Goal: Information Seeking & Learning: Check status

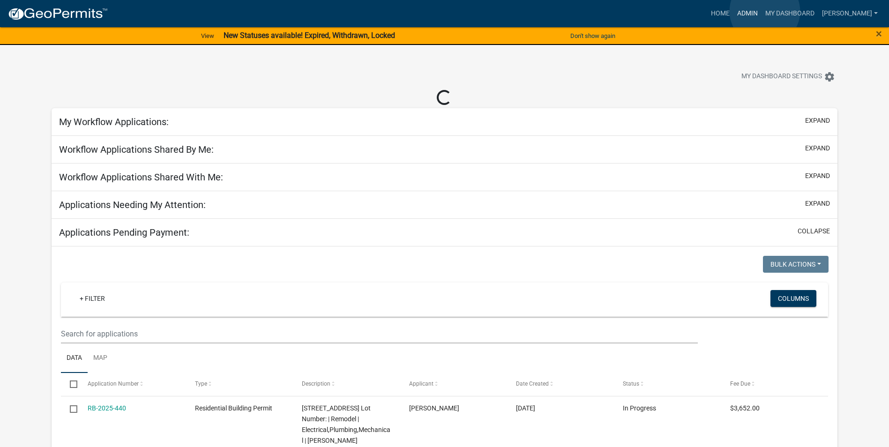
click at [761, 11] on link "Admin" at bounding box center [747, 14] width 28 height 18
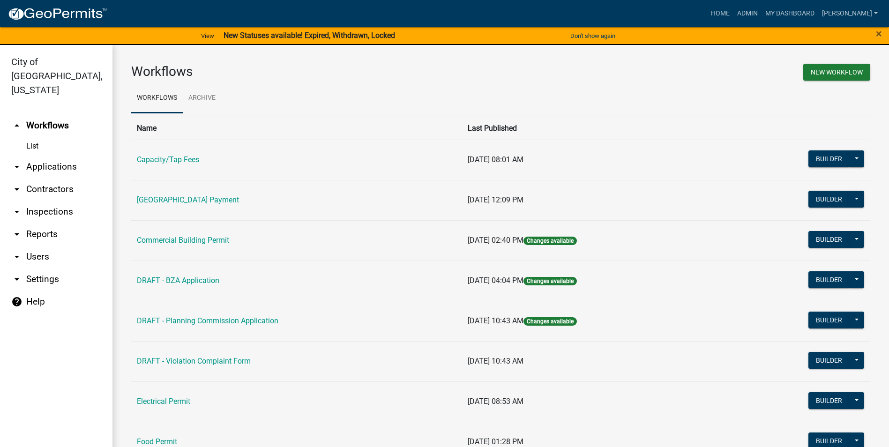
click at [37, 137] on link "List" at bounding box center [56, 146] width 112 height 19
click at [32, 137] on link "List" at bounding box center [56, 146] width 112 height 19
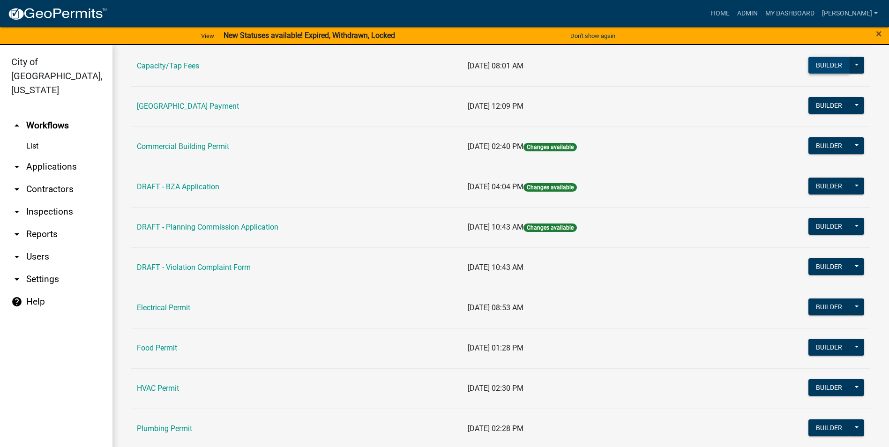
click at [824, 72] on button "Builder" at bounding box center [828, 65] width 41 height 17
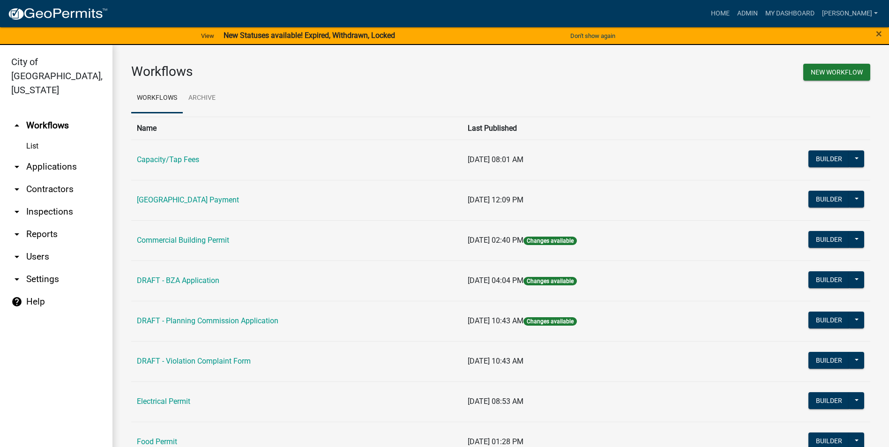
click at [395, 145] on td "Capacity/Tap Fees" at bounding box center [296, 160] width 331 height 40
click at [178, 162] on link "Capacity/Tap Fees" at bounding box center [168, 159] width 62 height 9
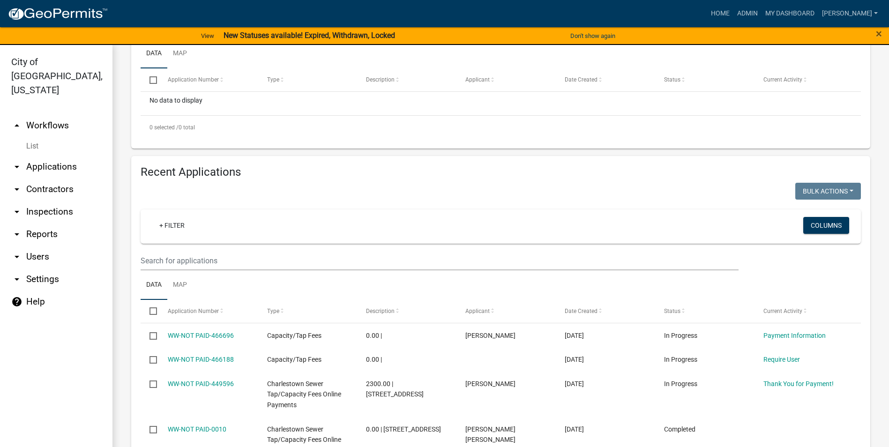
scroll to position [375, 0]
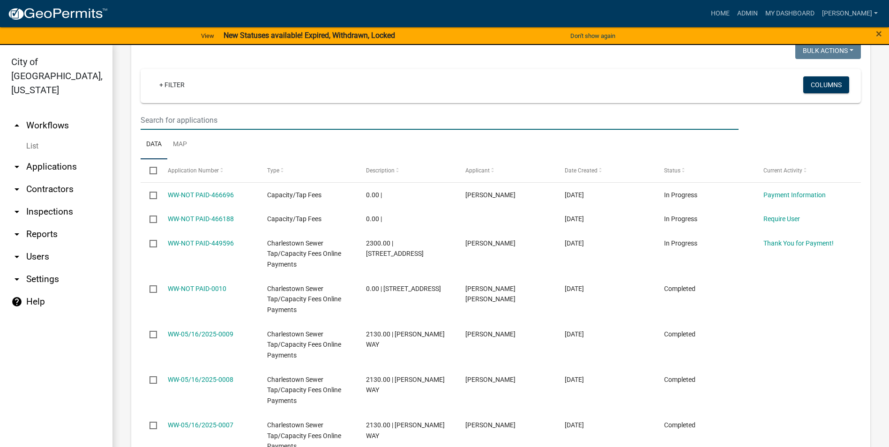
type input "[PERSON_NAME]"
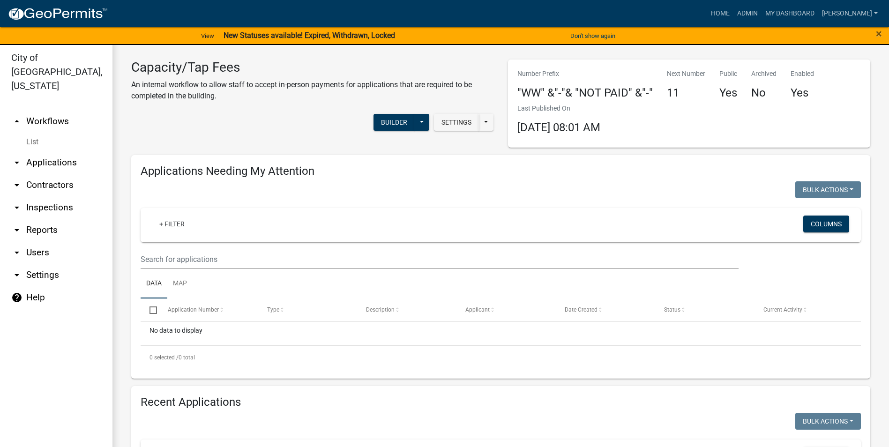
scroll to position [0, 0]
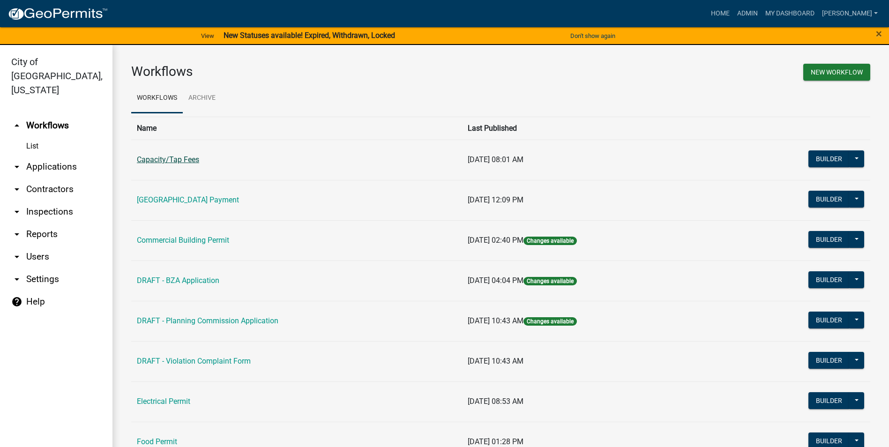
click at [156, 156] on link "Capacity/Tap Fees" at bounding box center [168, 159] width 62 height 9
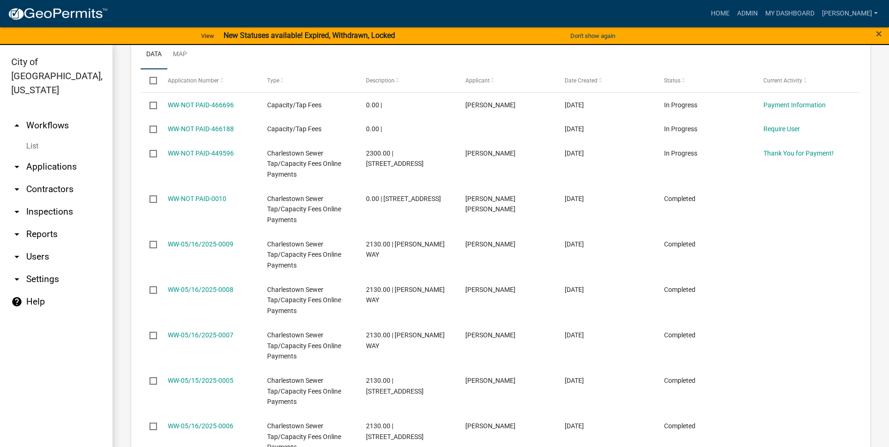
scroll to position [469, 0]
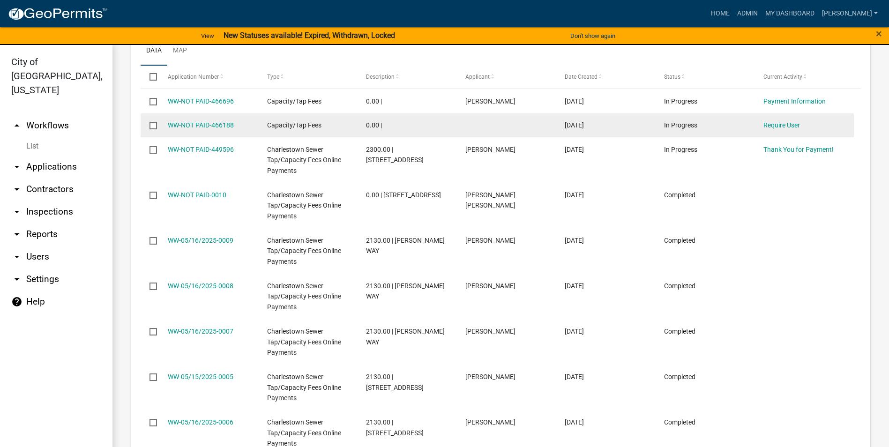
click at [341, 126] on div "Capacity/Tap Fees" at bounding box center [308, 125] width 82 height 11
click at [211, 128] on link "WW-NOT PAID-466188" at bounding box center [201, 124] width 66 height 7
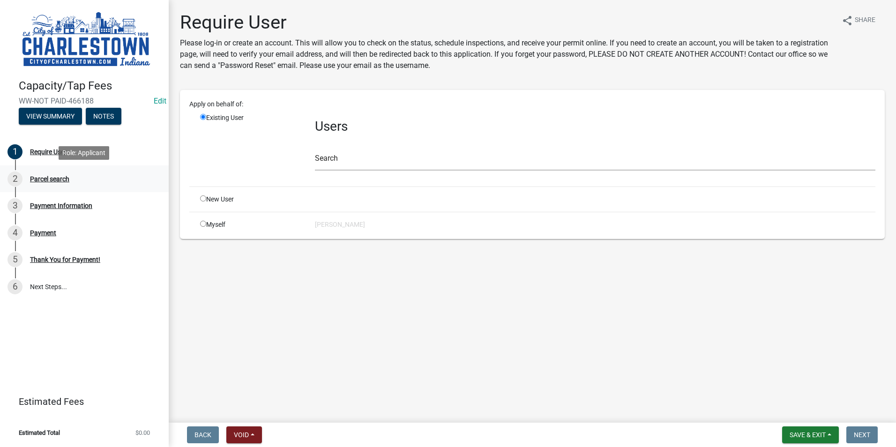
click at [56, 183] on div "2 Parcel search" at bounding box center [80, 178] width 146 height 15
click at [60, 202] on div "Payment Information" at bounding box center [61, 205] width 62 height 7
click at [45, 230] on div "Payment" at bounding box center [43, 233] width 26 height 7
click at [46, 154] on div "Require User" at bounding box center [48, 152] width 37 height 7
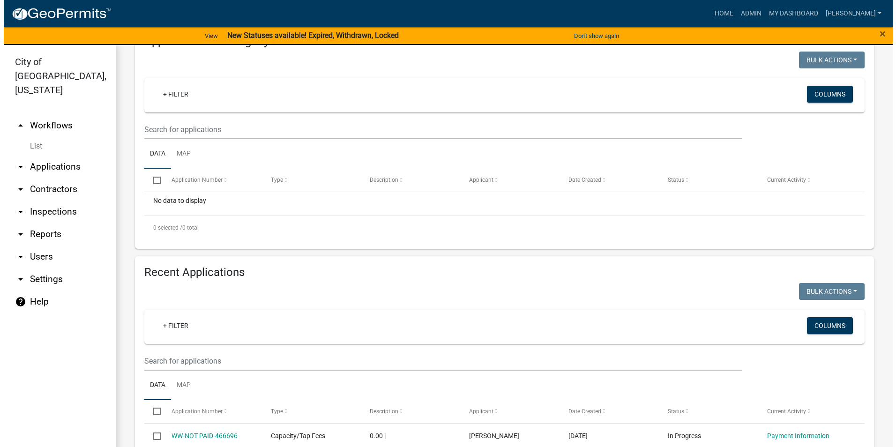
scroll to position [281, 0]
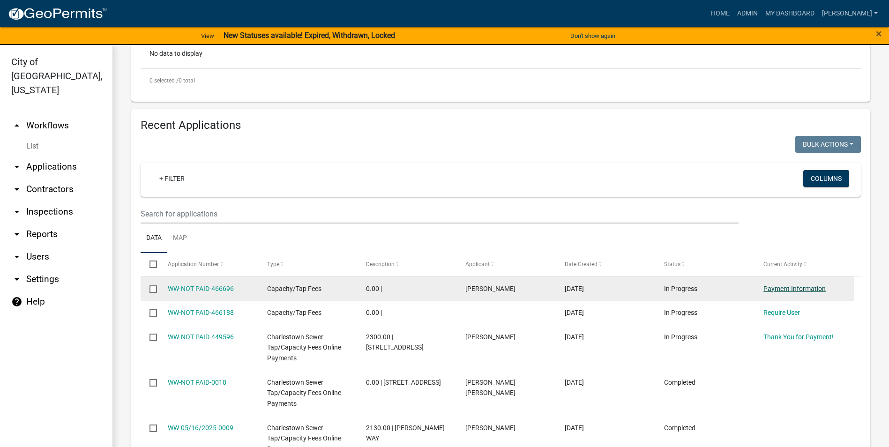
click at [781, 290] on link "Payment Information" at bounding box center [794, 288] width 62 height 7
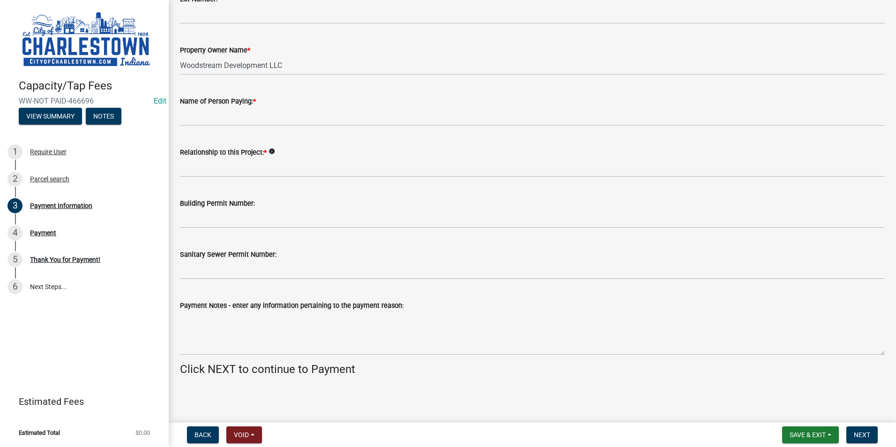
scroll to position [280, 0]
click at [33, 154] on div "Require User" at bounding box center [48, 152] width 37 height 7
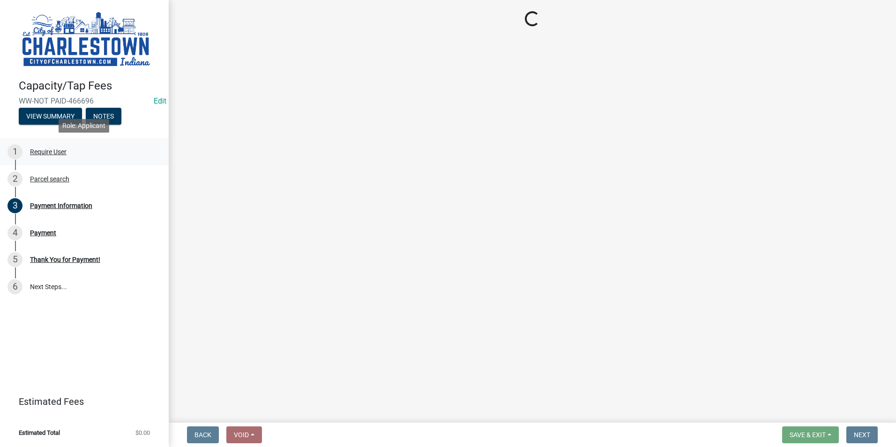
scroll to position [0, 0]
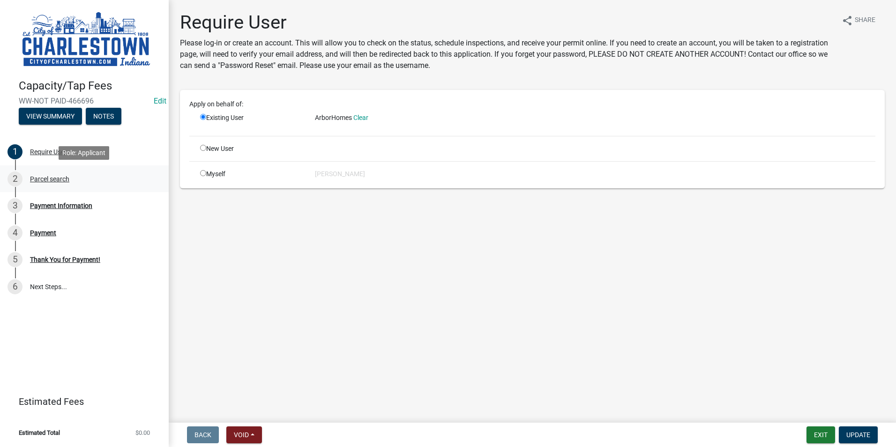
click at [65, 181] on div "Parcel search" at bounding box center [49, 179] width 39 height 7
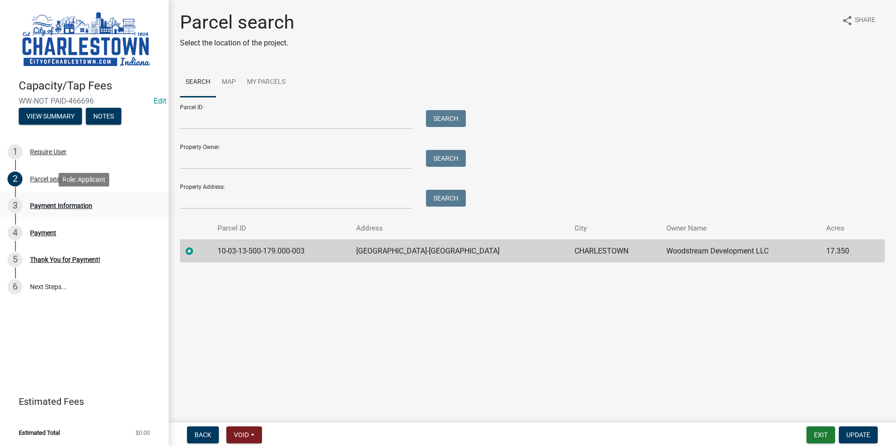
click at [65, 197] on link "3 Payment Information" at bounding box center [84, 205] width 169 height 27
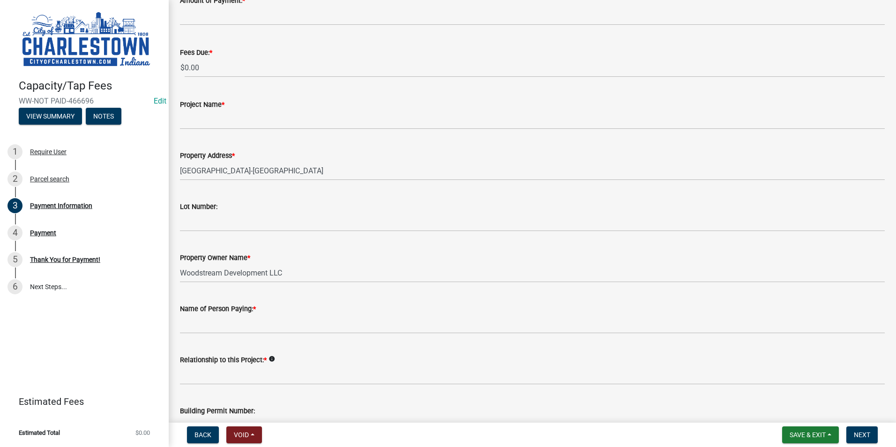
scroll to position [187, 0]
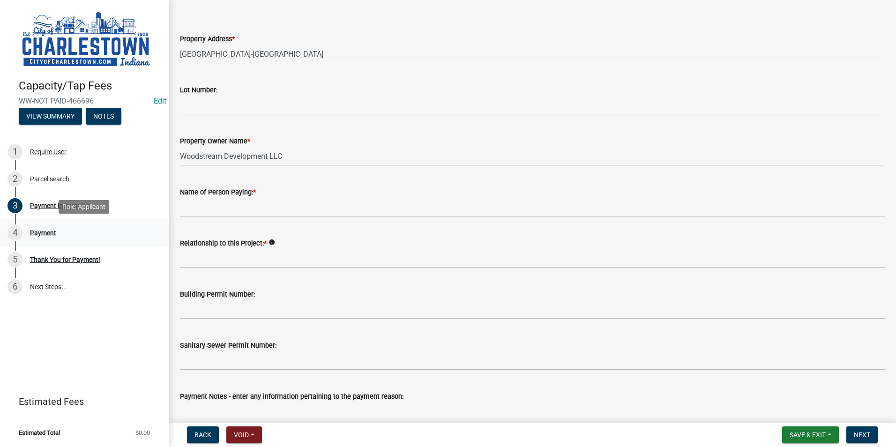
click at [41, 237] on div "4 Payment" at bounding box center [80, 232] width 146 height 15
click at [70, 259] on div "Thank You for Payment!" at bounding box center [65, 259] width 70 height 7
click at [45, 283] on link "6 Next Steps..." at bounding box center [84, 286] width 169 height 27
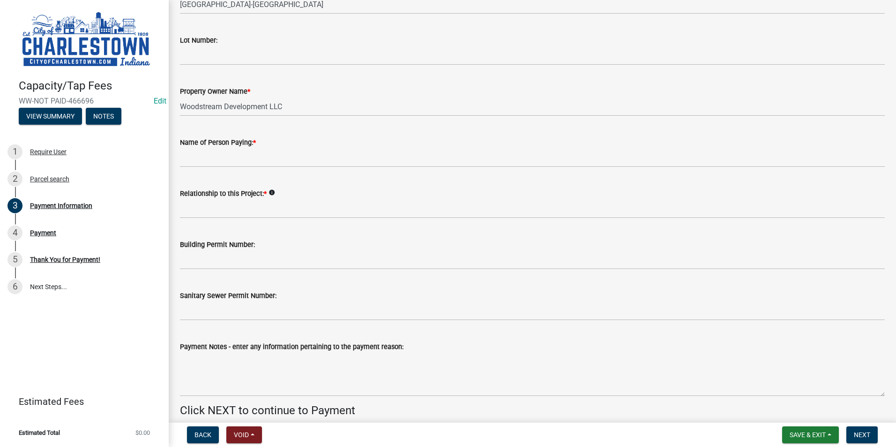
scroll to position [280, 0]
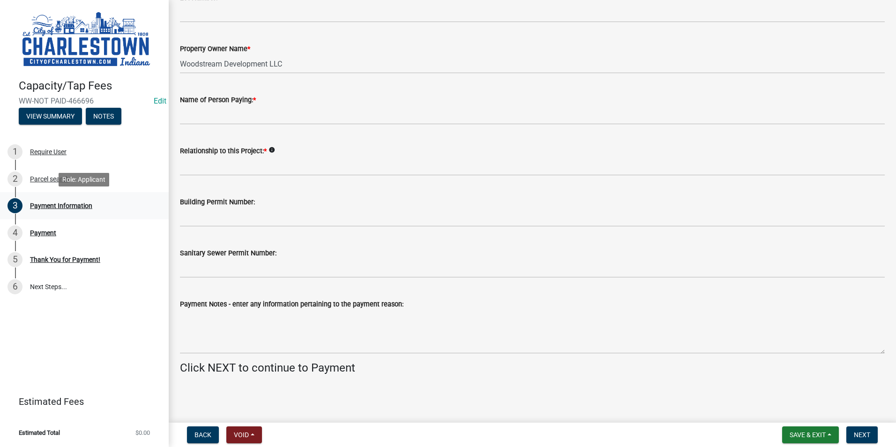
click at [60, 208] on div "Payment Information" at bounding box center [61, 205] width 62 height 7
click at [49, 177] on div "Parcel search" at bounding box center [49, 179] width 39 height 7
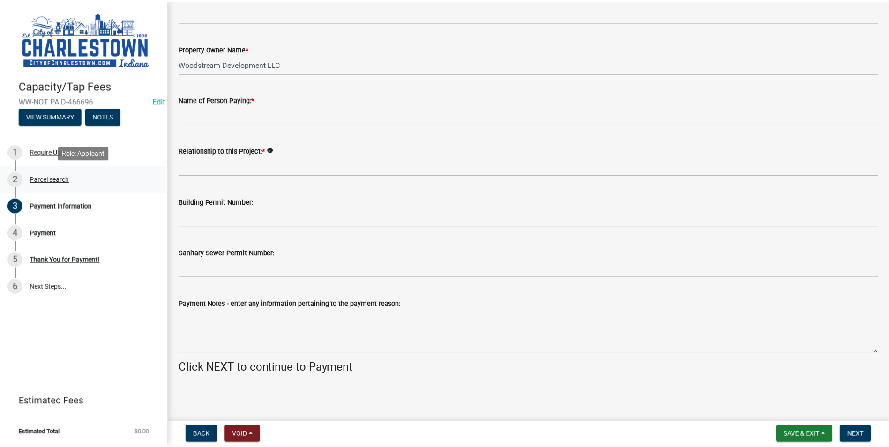
scroll to position [0, 0]
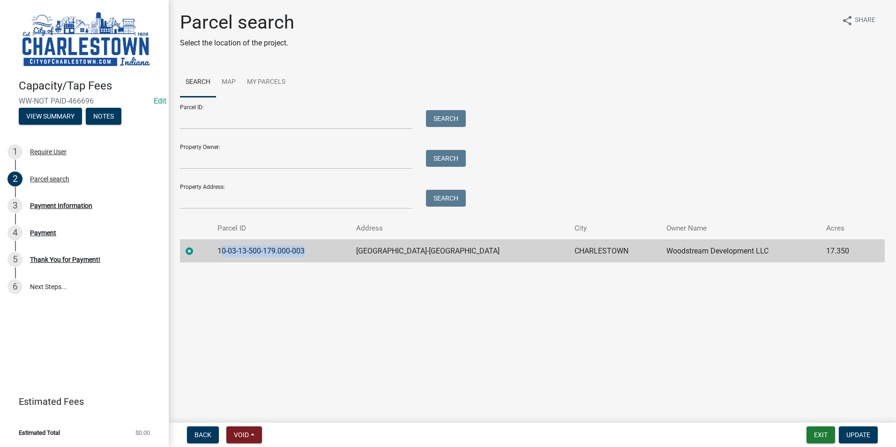
drag, startPoint x: 224, startPoint y: 253, endPoint x: 316, endPoint y: 250, distance: 91.9
click at [316, 250] on td "10-03-13-500-179.000-003" at bounding box center [281, 250] width 139 height 23
drag, startPoint x: 316, startPoint y: 250, endPoint x: 321, endPoint y: 251, distance: 5.6
click at [321, 251] on td "10-03-13-500-179.000-003" at bounding box center [281, 250] width 139 height 23
click at [230, 80] on link "Map" at bounding box center [228, 82] width 25 height 30
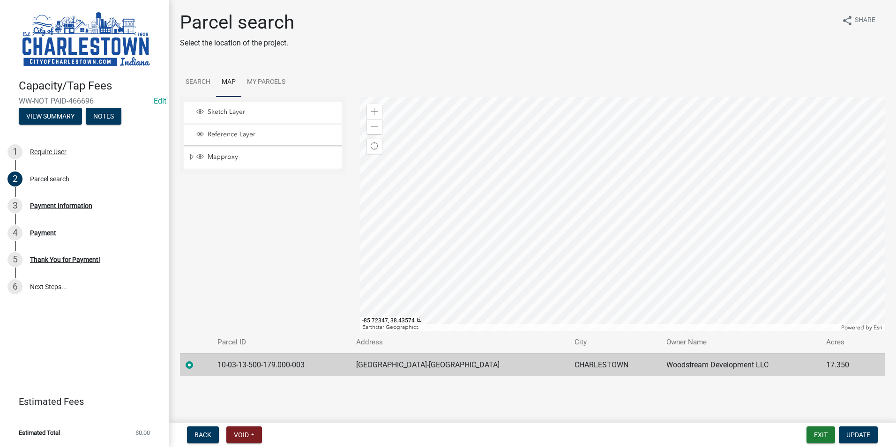
click at [516, 205] on div at bounding box center [622, 214] width 525 height 234
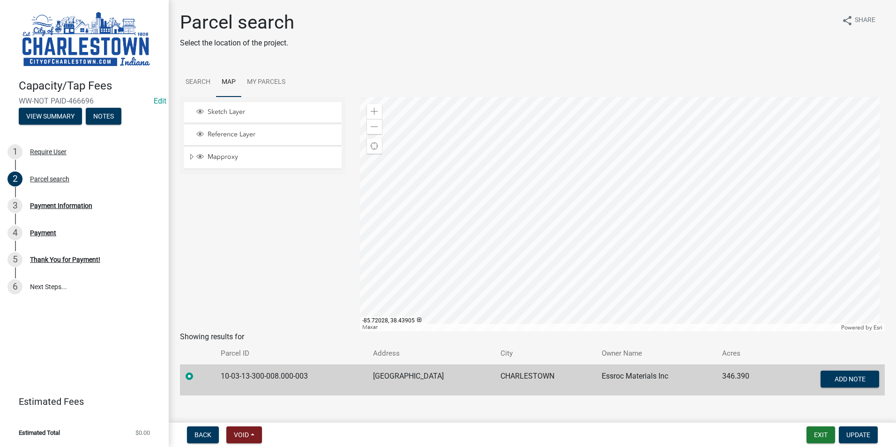
click at [500, 183] on div at bounding box center [622, 214] width 525 height 234
click at [201, 82] on link "Search" at bounding box center [198, 82] width 36 height 30
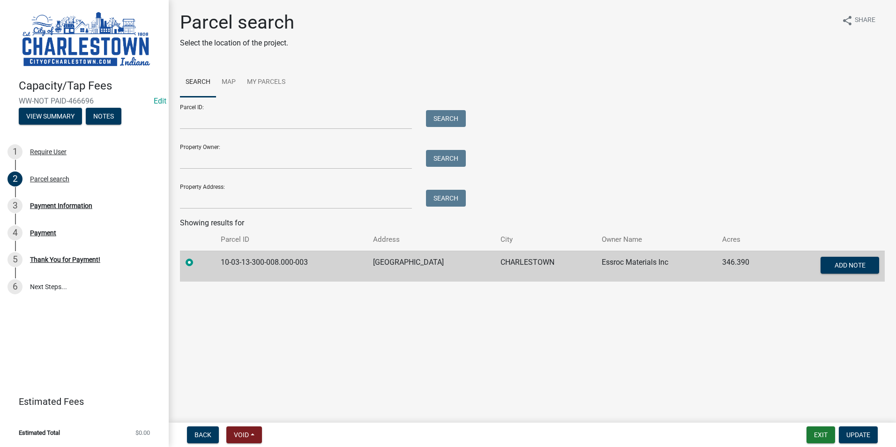
click at [271, 258] on td "10-03-13-300-008.000-003" at bounding box center [291, 266] width 153 height 31
click at [814, 426] on button "Exit" at bounding box center [820, 434] width 29 height 17
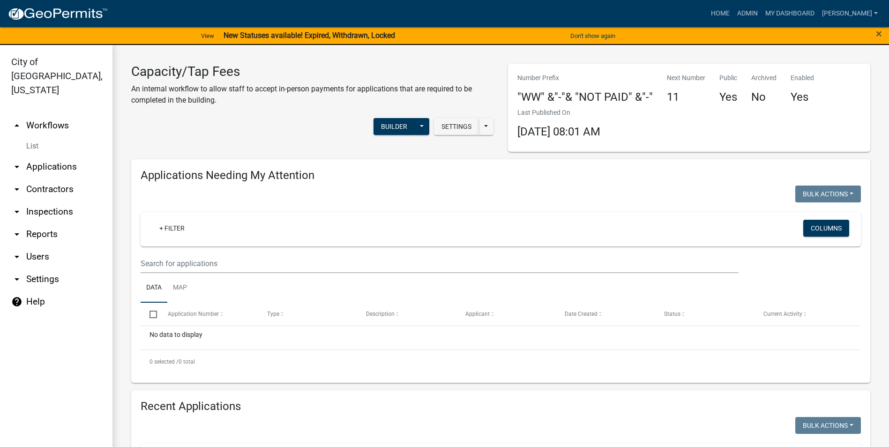
scroll to position [234, 0]
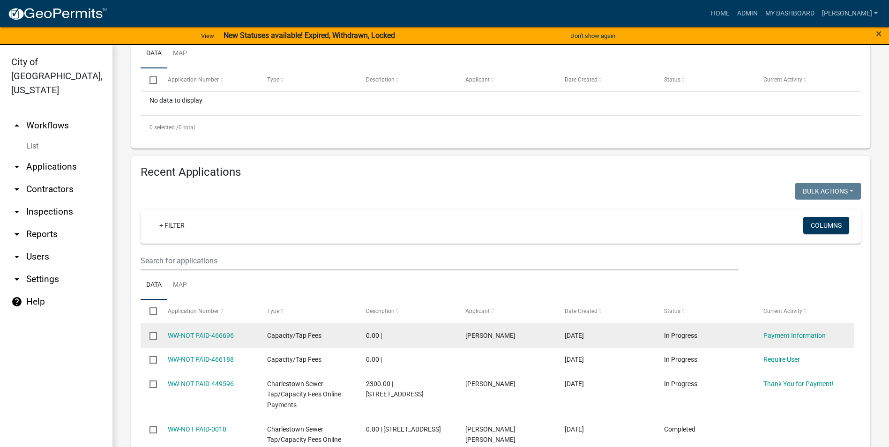
click at [324, 332] on div "Capacity/Tap Fees" at bounding box center [308, 335] width 82 height 11
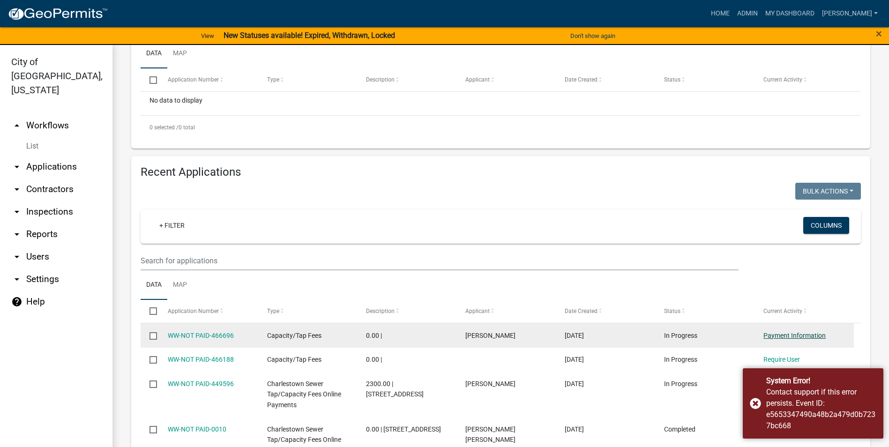
click at [803, 333] on link "Payment Information" at bounding box center [794, 335] width 62 height 7
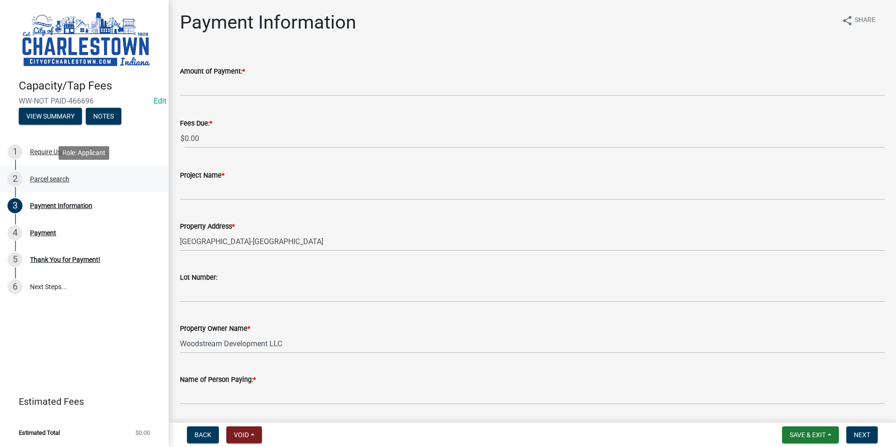
click at [46, 179] on div "Parcel search" at bounding box center [49, 179] width 39 height 7
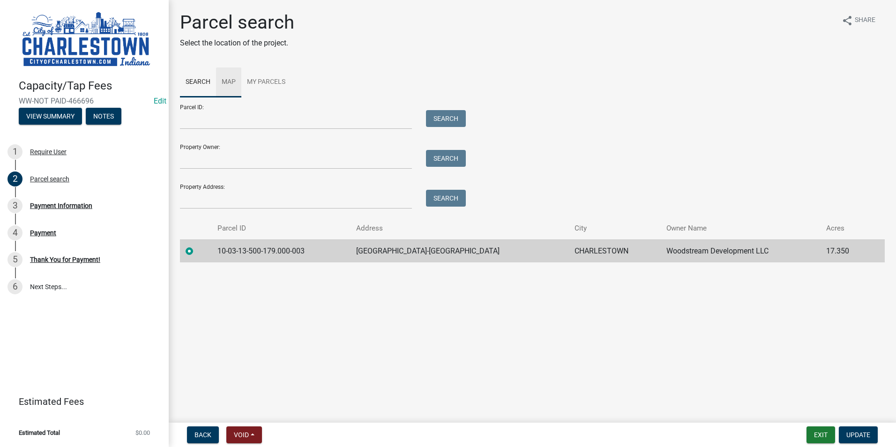
click at [233, 79] on link "Map" at bounding box center [228, 82] width 25 height 30
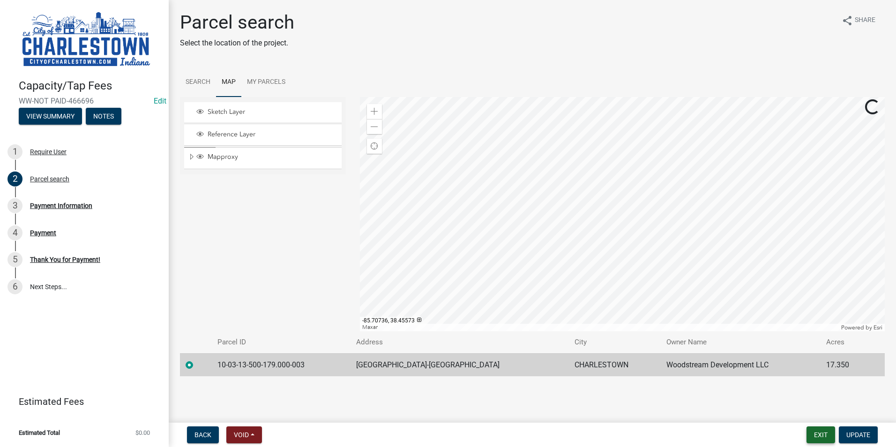
click at [809, 434] on button "Exit" at bounding box center [820, 434] width 29 height 17
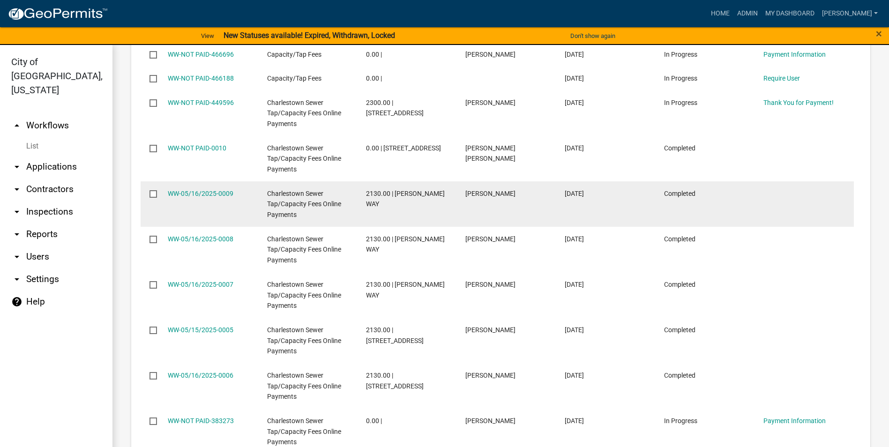
scroll to position [606, 0]
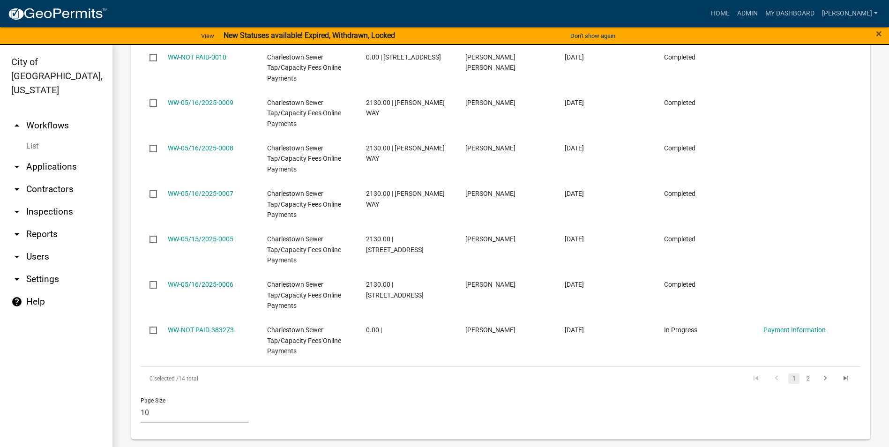
click at [28, 137] on link "List" at bounding box center [56, 146] width 112 height 19
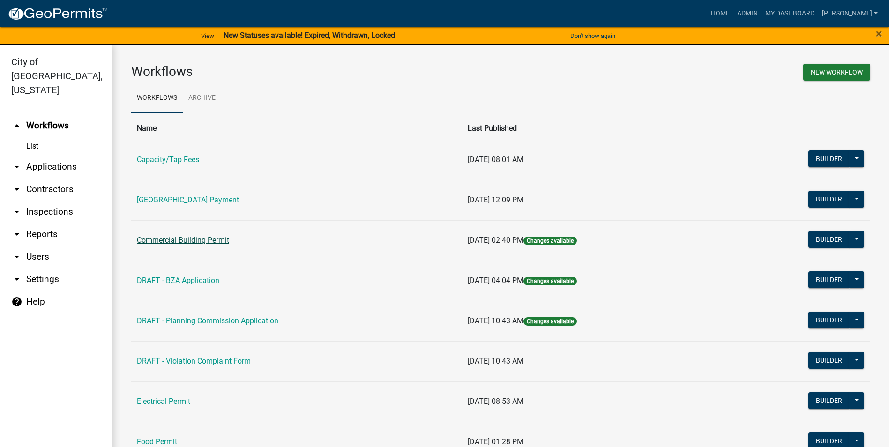
click at [180, 241] on link "Commercial Building Permit" at bounding box center [183, 240] width 92 height 9
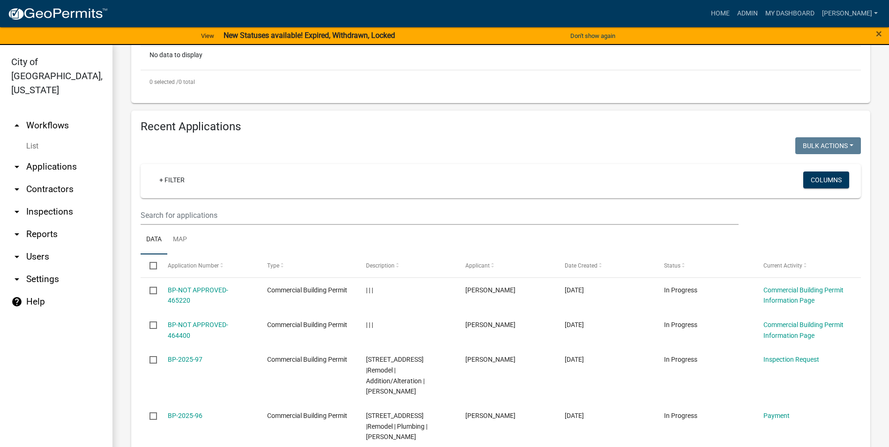
scroll to position [175, 0]
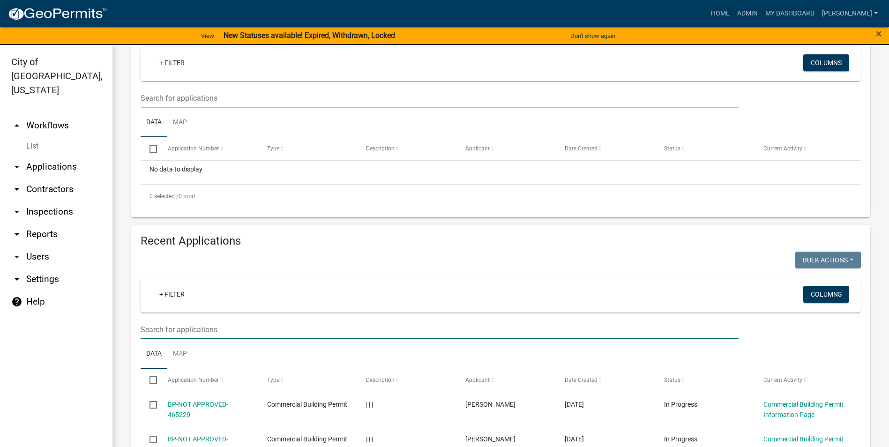
click at [214, 108] on input "text" at bounding box center [440, 98] width 598 height 19
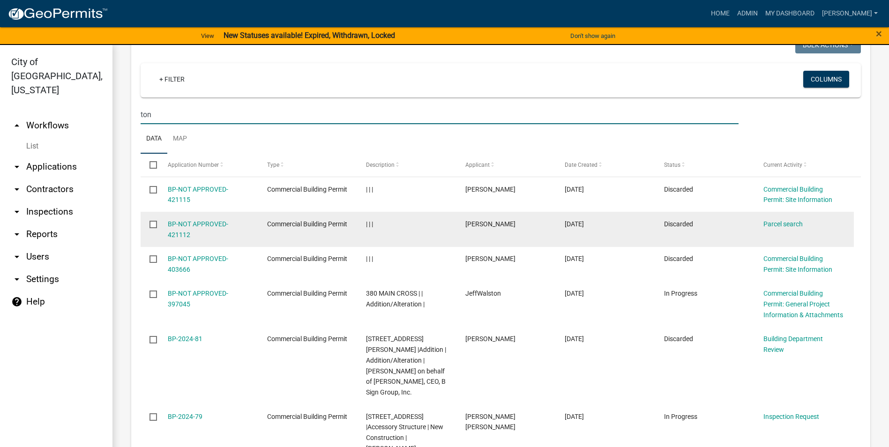
scroll to position [356, 0]
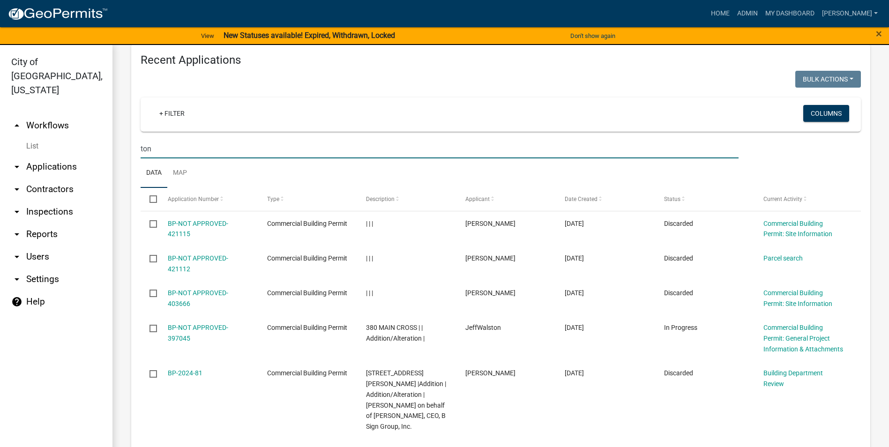
type input "ton"
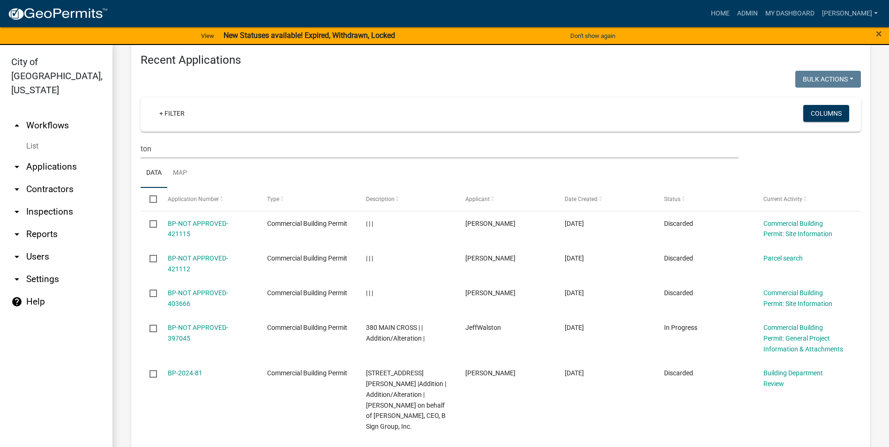
click at [34, 137] on link "List" at bounding box center [56, 146] width 112 height 19
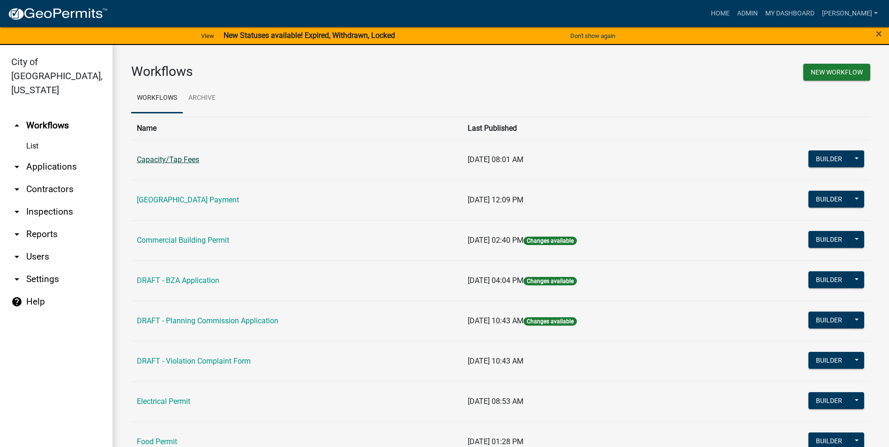
click at [161, 164] on link "Capacity/Tap Fees" at bounding box center [168, 159] width 62 height 9
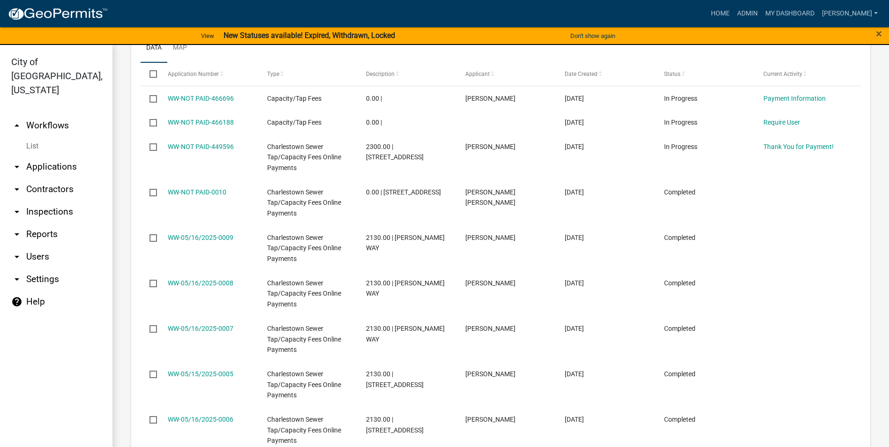
scroll to position [466, 0]
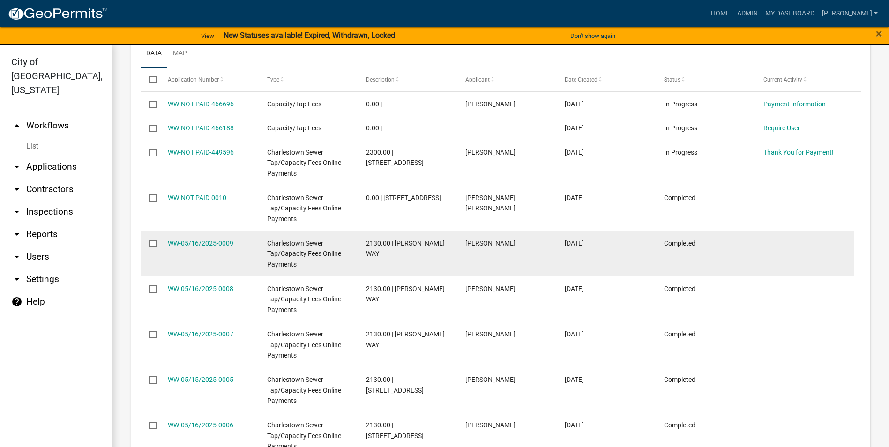
click at [306, 253] on span "Charlestown Sewer Tap/Capacity Fees Online Payments" at bounding box center [304, 253] width 74 height 29
drag, startPoint x: 306, startPoint y: 253, endPoint x: 352, endPoint y: 264, distance: 47.8
click at [352, 264] on datatable-body-cell "Charlestown Sewer Tap/Capacity Fees Online Payments" at bounding box center [307, 253] width 99 height 45
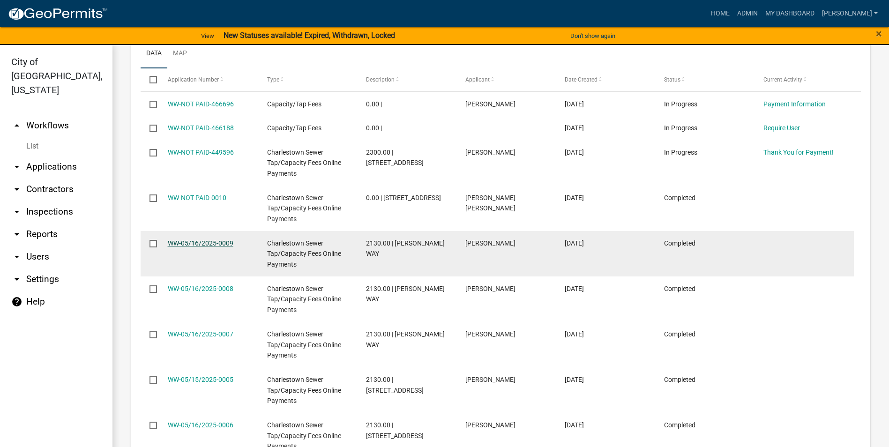
click at [218, 239] on link "WW-05/16/2025-0009" at bounding box center [201, 242] width 66 height 7
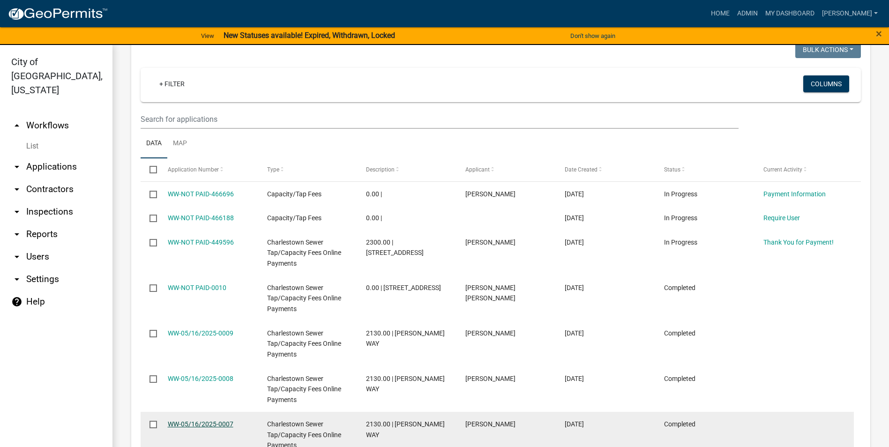
scroll to position [422, 0]
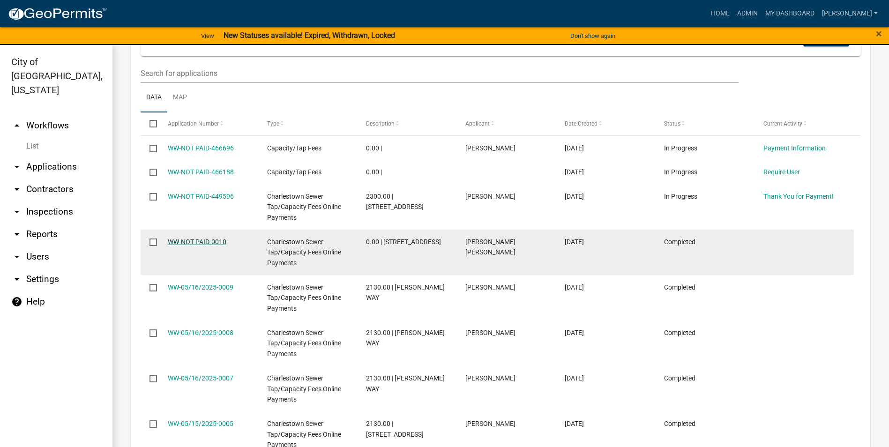
click at [226, 238] on link "WW-NOT PAID-0010" at bounding box center [197, 241] width 59 height 7
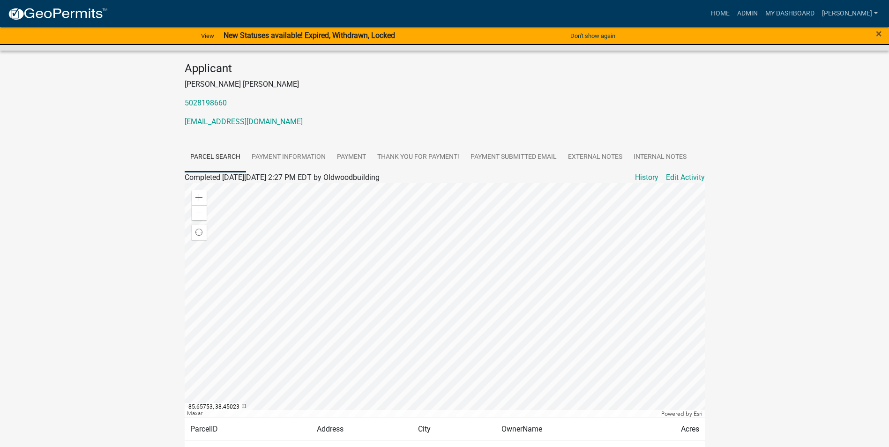
scroll to position [94, 0]
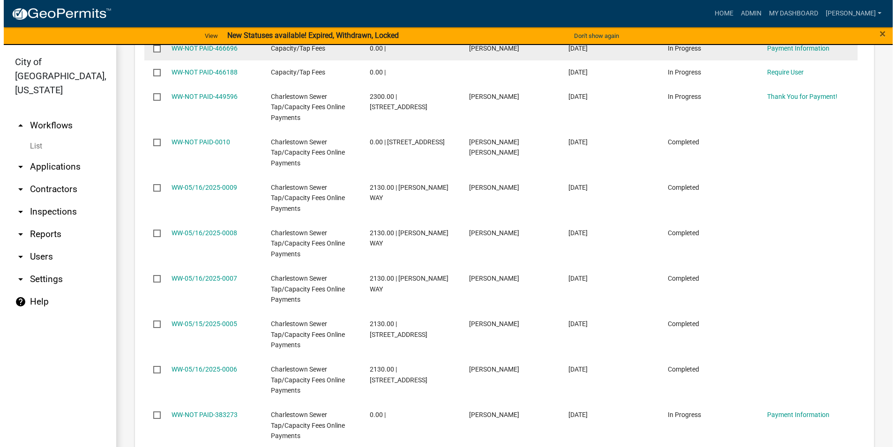
scroll to position [606, 0]
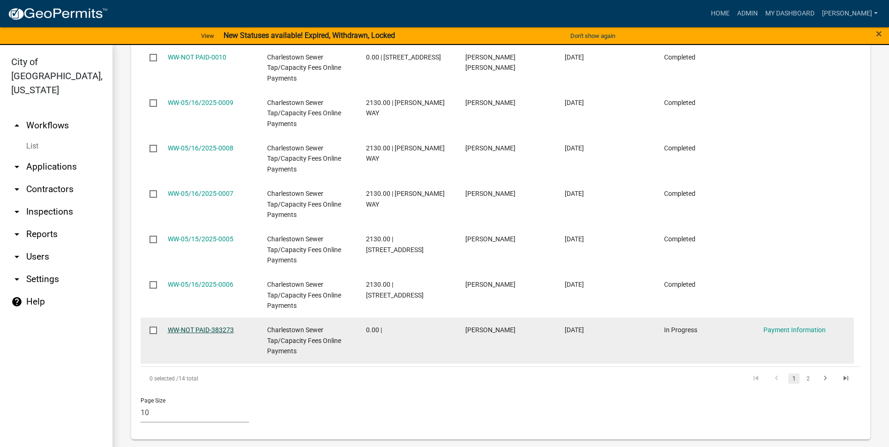
click at [219, 328] on link "WW-NOT PAID-383273" at bounding box center [201, 329] width 66 height 7
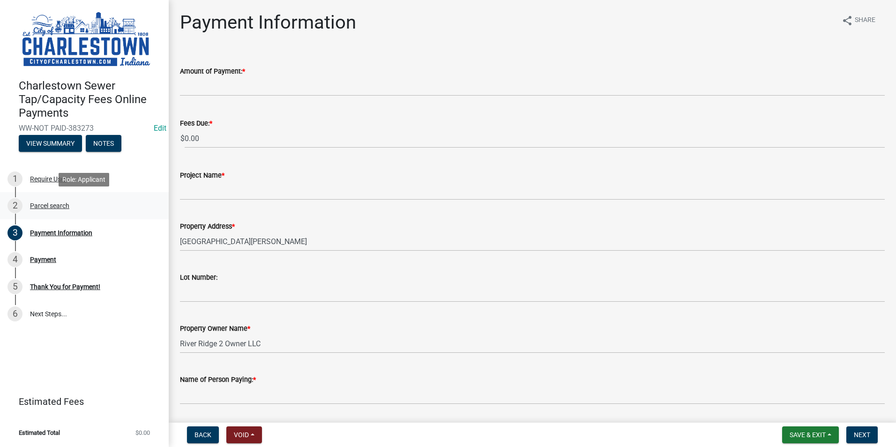
click at [41, 205] on div "Parcel search" at bounding box center [49, 205] width 39 height 7
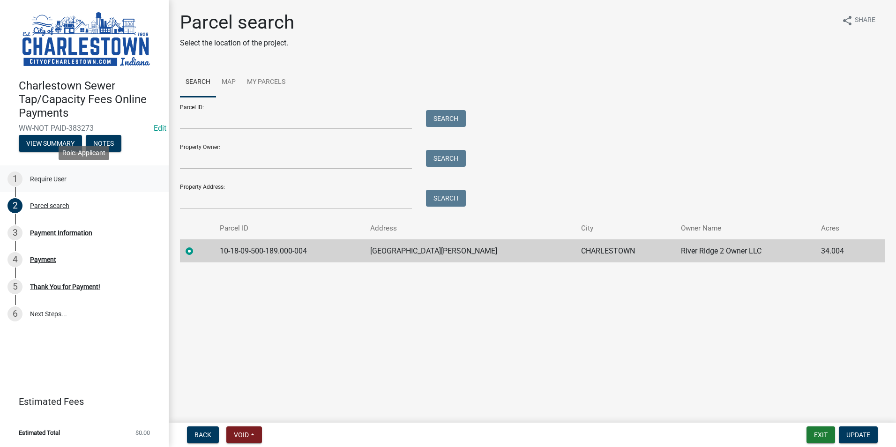
click at [39, 179] on div "Require User" at bounding box center [48, 179] width 37 height 7
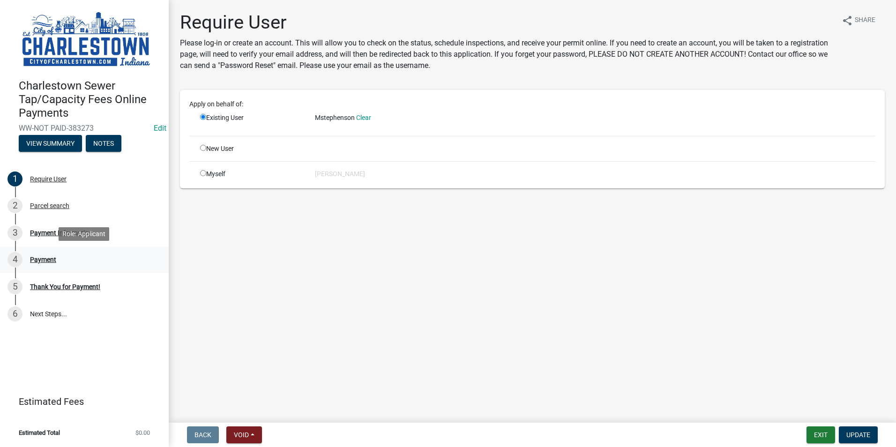
click at [40, 257] on div "Payment" at bounding box center [43, 259] width 26 height 7
click at [44, 235] on div "Payment Information" at bounding box center [61, 233] width 62 height 7
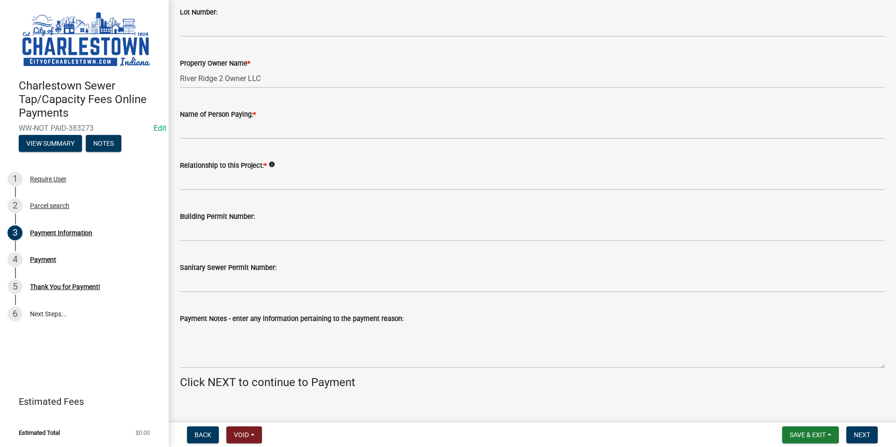
scroll to position [280, 0]
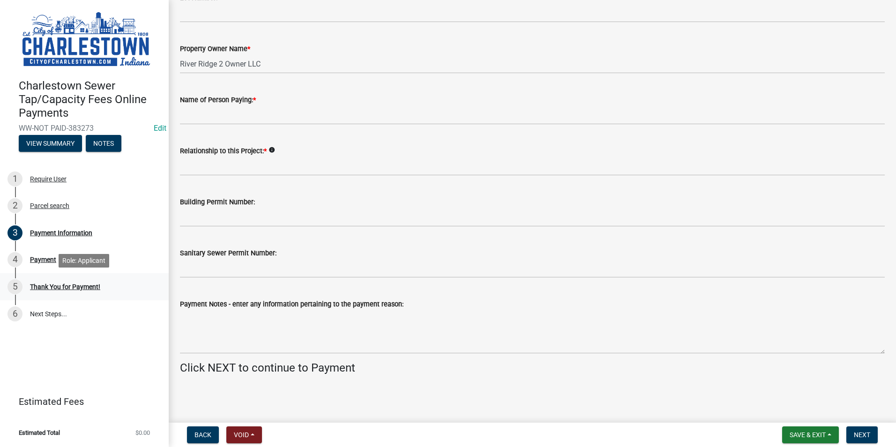
click at [54, 288] on div "Thank You for Payment!" at bounding box center [65, 286] width 70 height 7
click at [40, 180] on div "Require User" at bounding box center [48, 179] width 37 height 7
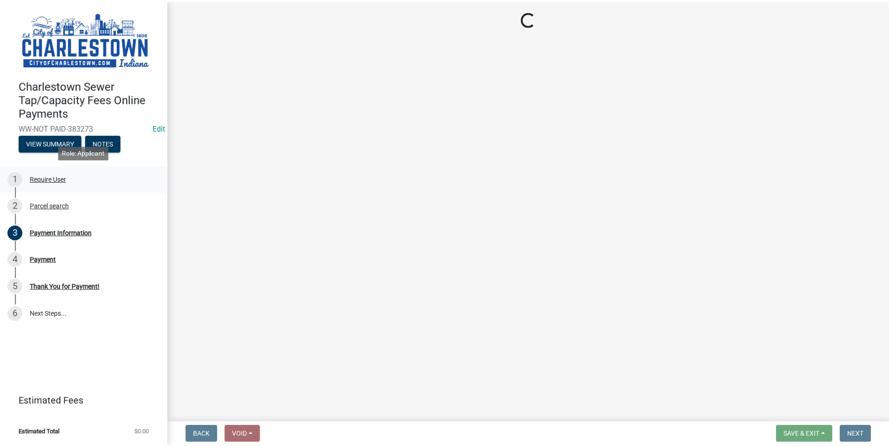
scroll to position [0, 0]
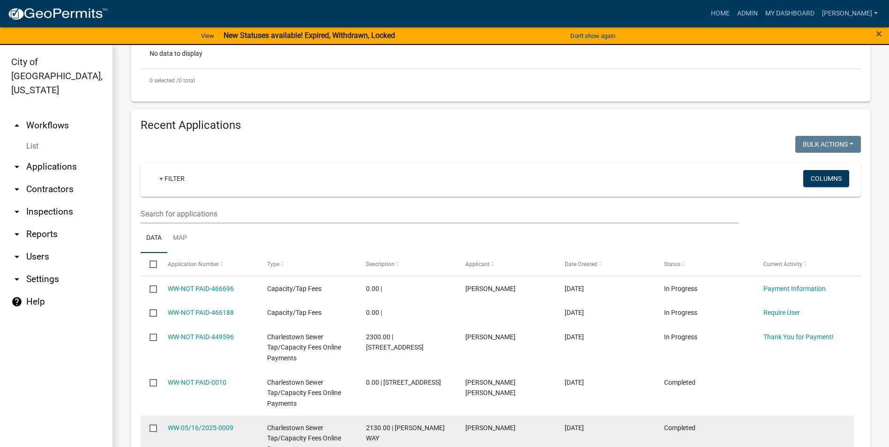
scroll to position [606, 0]
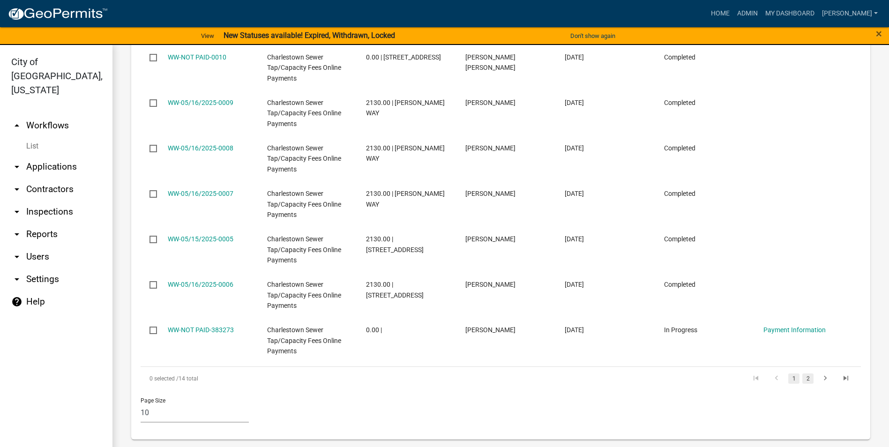
click at [804, 381] on link "2" at bounding box center [807, 378] width 11 height 10
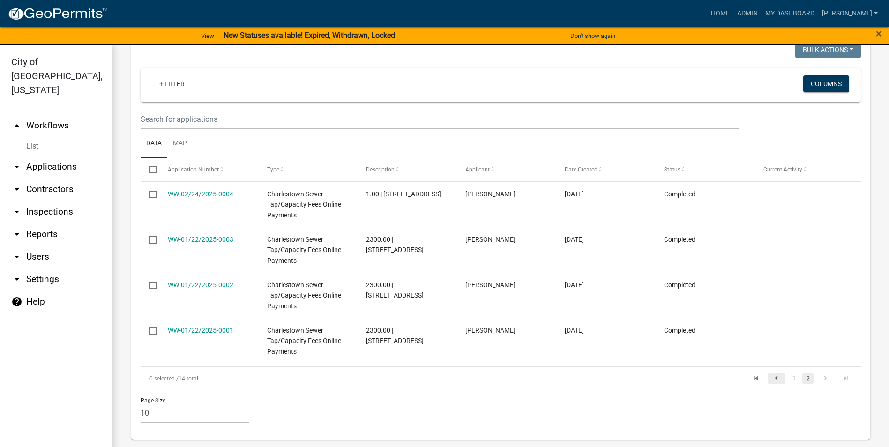
click at [774, 374] on icon "go to previous page" at bounding box center [776, 379] width 12 height 11
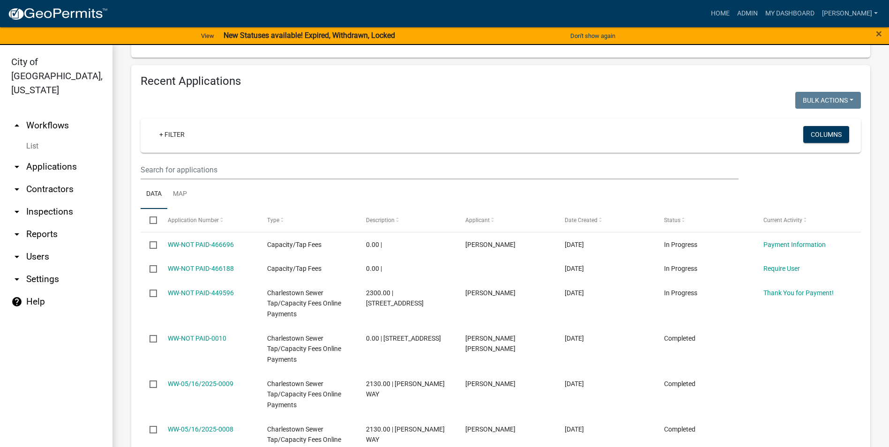
scroll to position [44, 0]
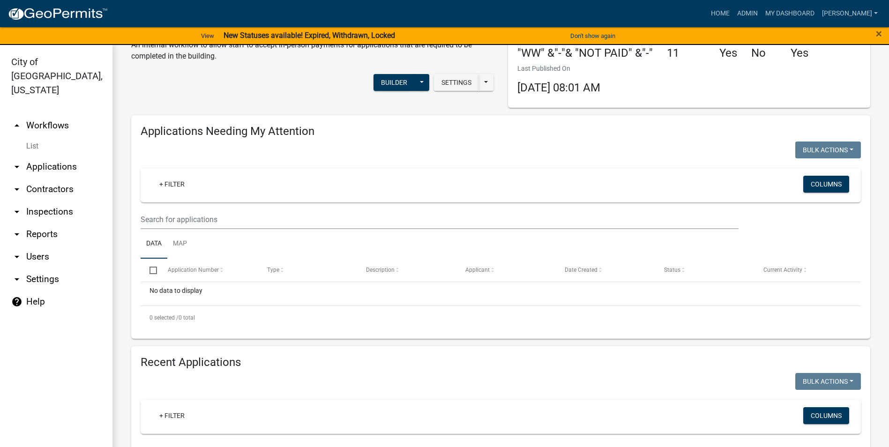
click at [15, 161] on icon "arrow_drop_down" at bounding box center [16, 166] width 11 height 11
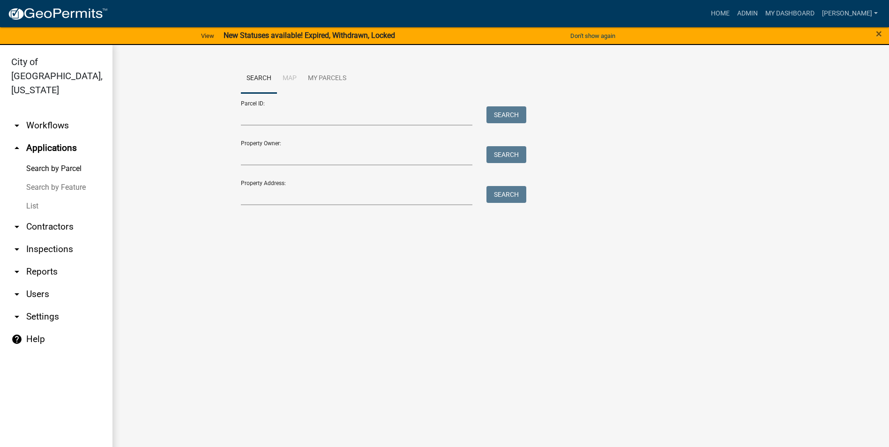
click at [18, 120] on icon "arrow_drop_down" at bounding box center [16, 125] width 11 height 11
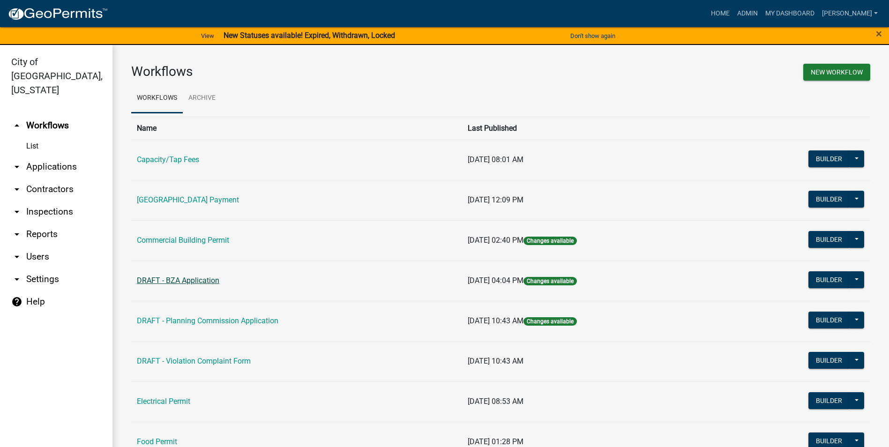
scroll to position [141, 0]
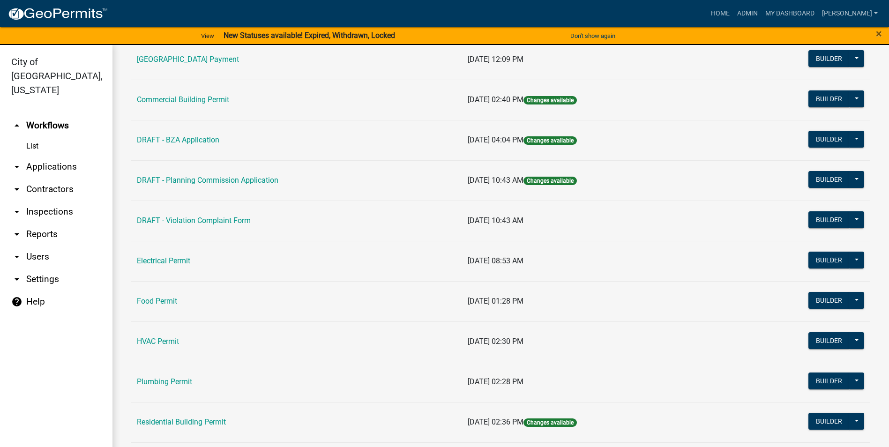
click at [27, 137] on link "List" at bounding box center [56, 146] width 112 height 19
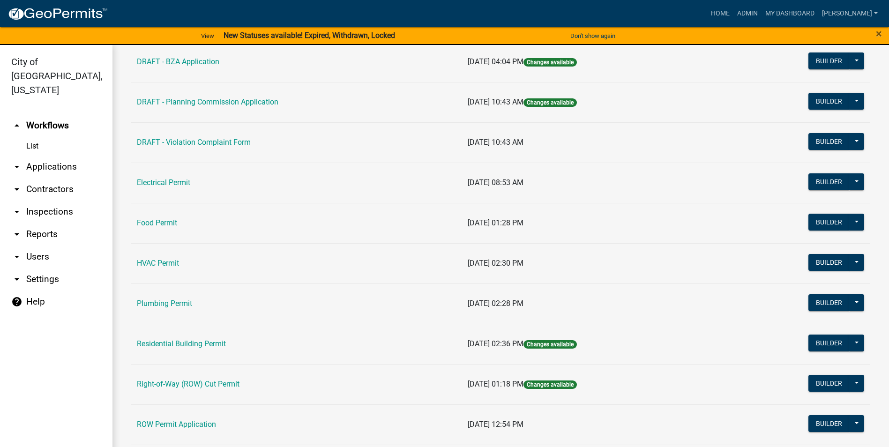
scroll to position [218, 0]
click at [192, 342] on link "Residential Building Permit" at bounding box center [181, 344] width 89 height 9
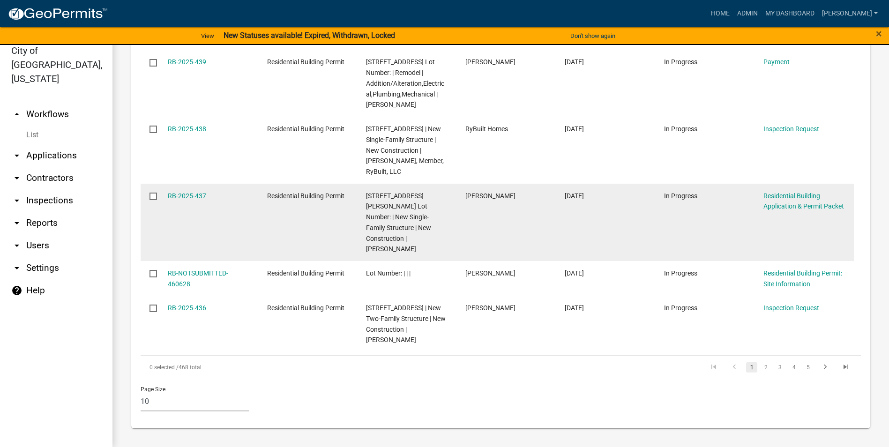
scroll to position [582, 0]
